Goal: Navigation & Orientation: Find specific page/section

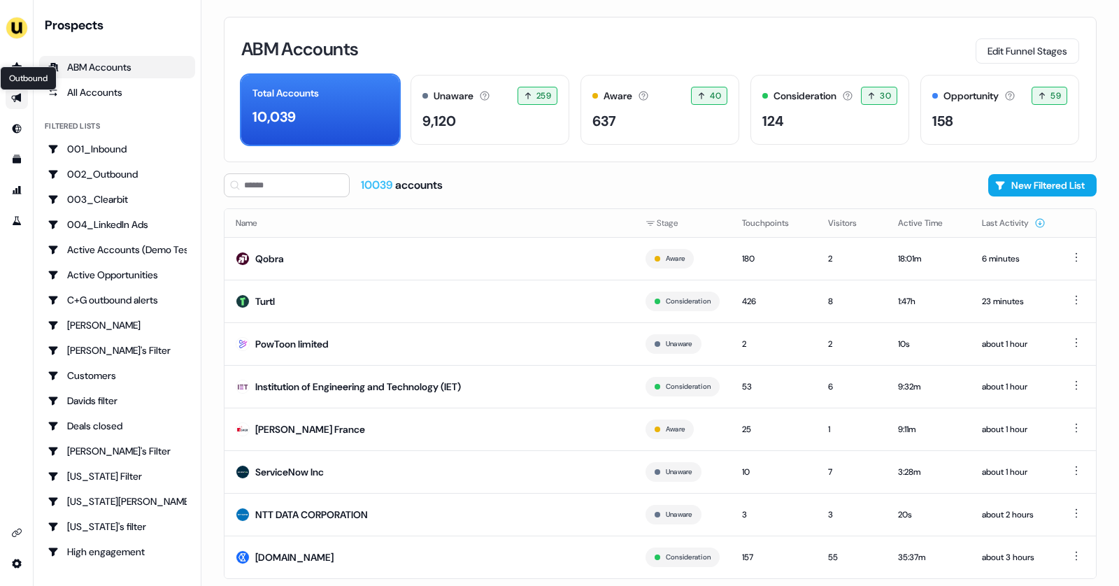
click at [22, 102] on link "Outbound Outbound" at bounding box center [17, 98] width 22 height 22
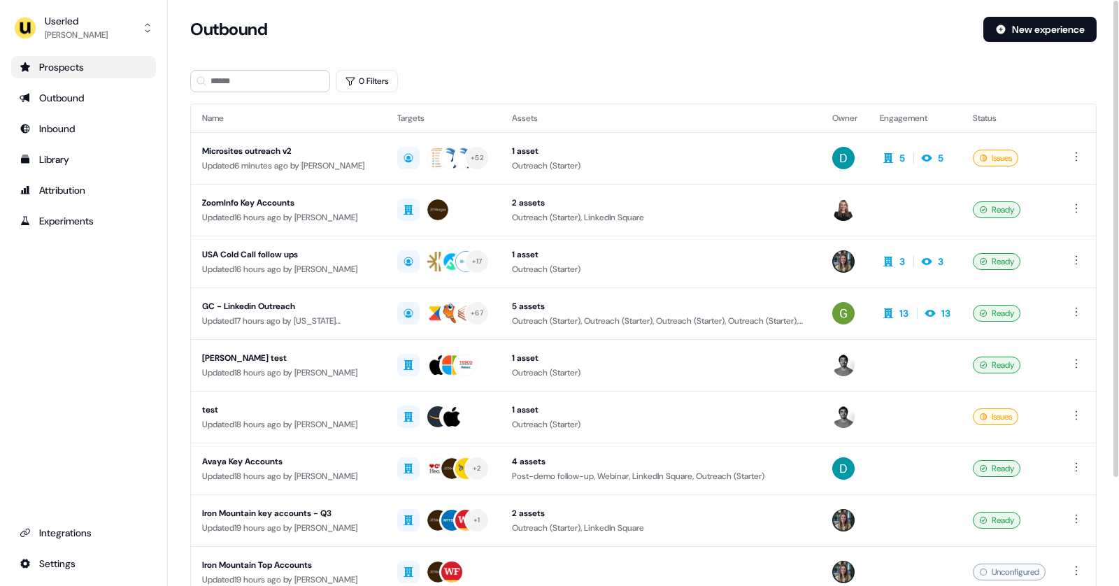
click at [97, 62] on div "Prospects" at bounding box center [84, 67] width 128 height 14
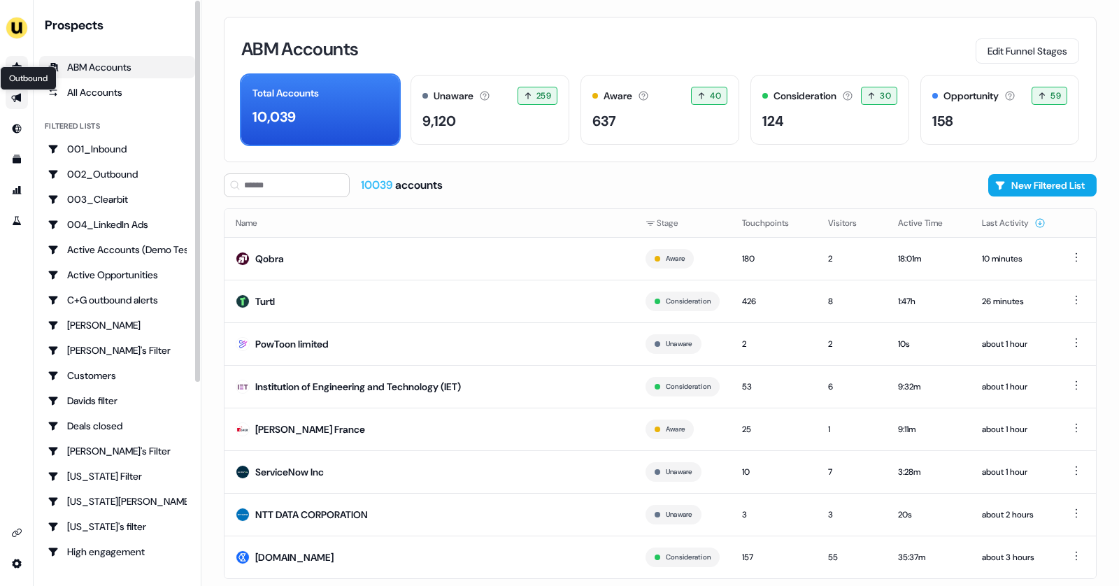
click at [13, 99] on icon "Go to outbound experience" at bounding box center [16, 97] width 11 height 11
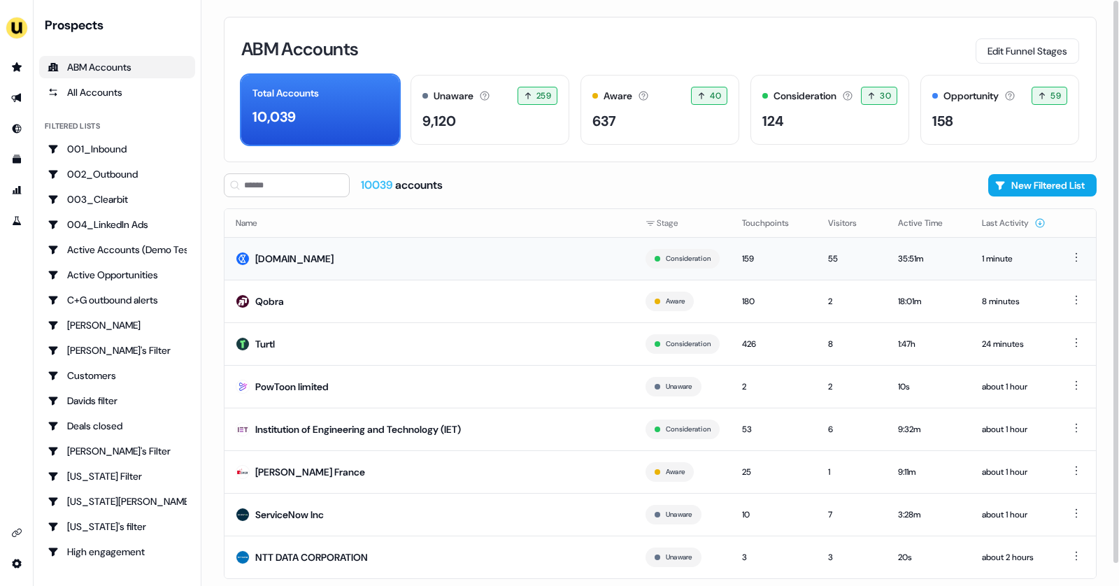
click at [311, 257] on div "[DOMAIN_NAME]" at bounding box center [294, 259] width 78 height 14
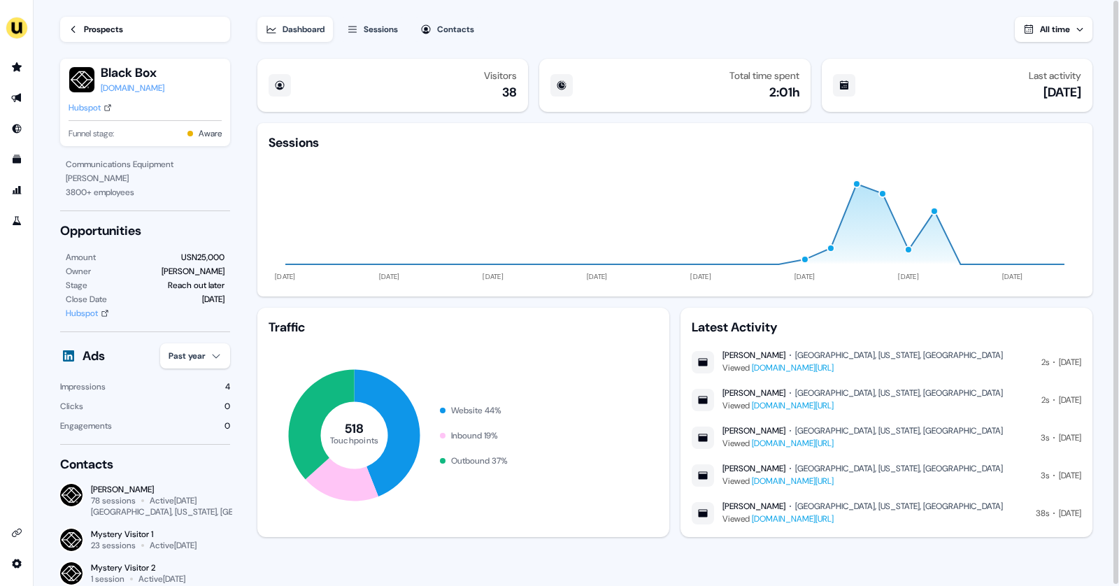
click at [113, 22] on div "Prospects" at bounding box center [103, 29] width 39 height 14
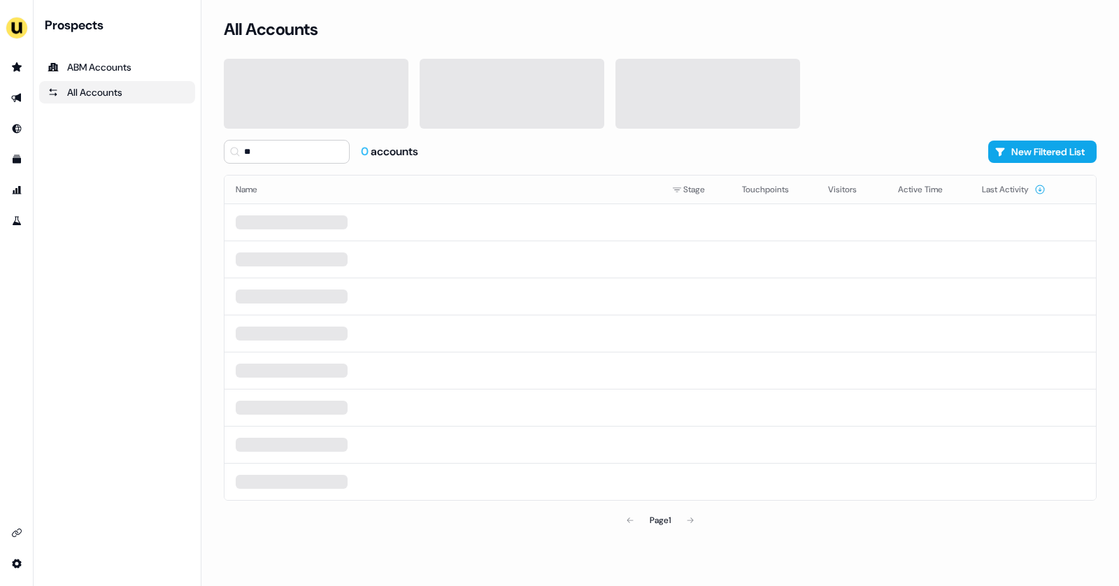
click at [77, 37] on div "Prospects ABM Accounts All Accounts" at bounding box center [117, 60] width 156 height 87
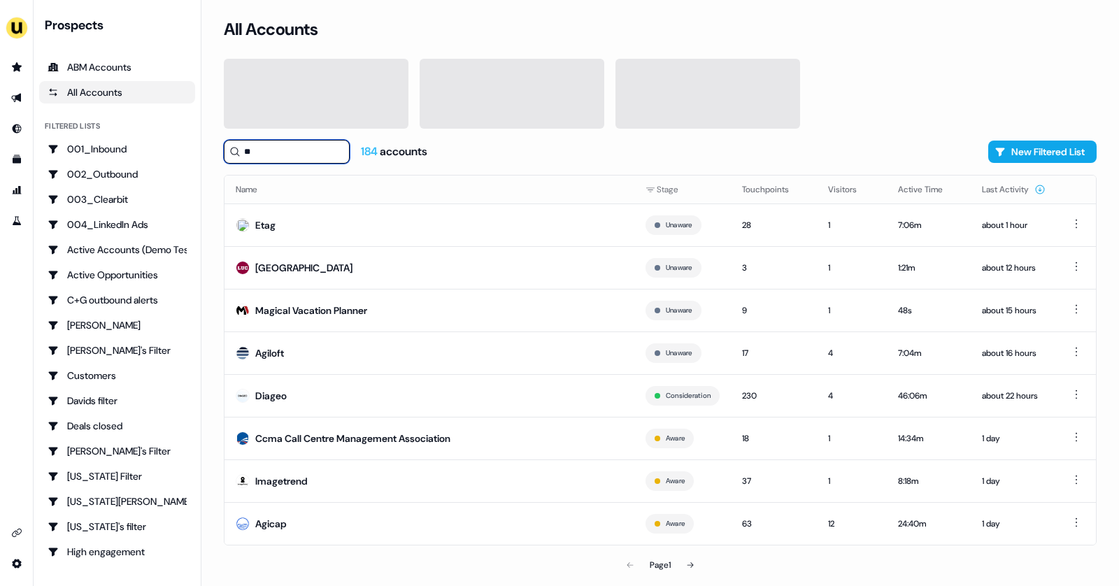
click at [264, 159] on input "**" at bounding box center [287, 152] width 126 height 24
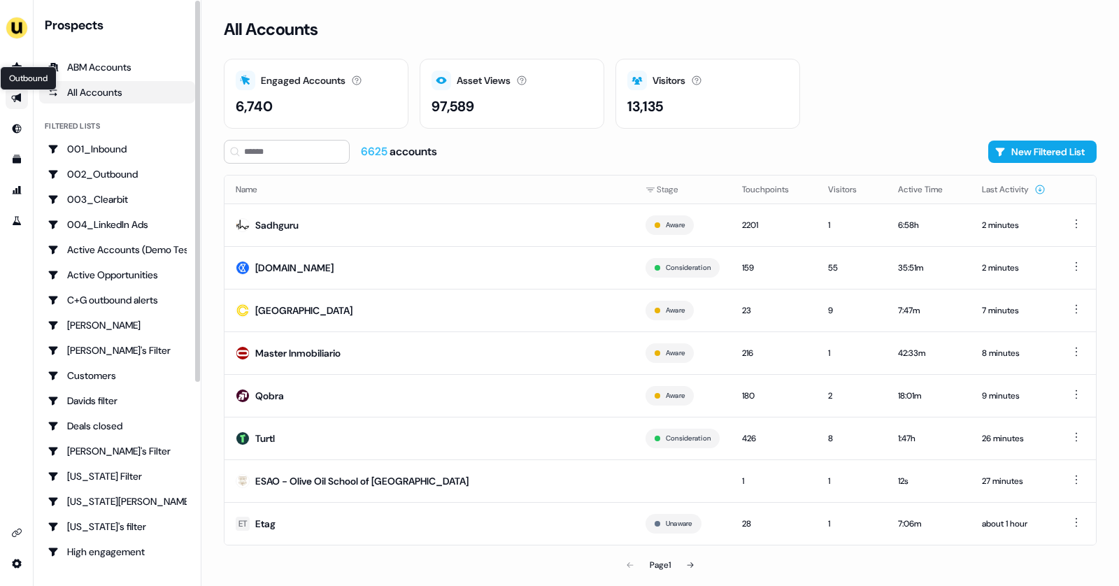
click at [11, 101] on icon "Go to outbound experience" at bounding box center [16, 97] width 11 height 11
